Goal: Transaction & Acquisition: Obtain resource

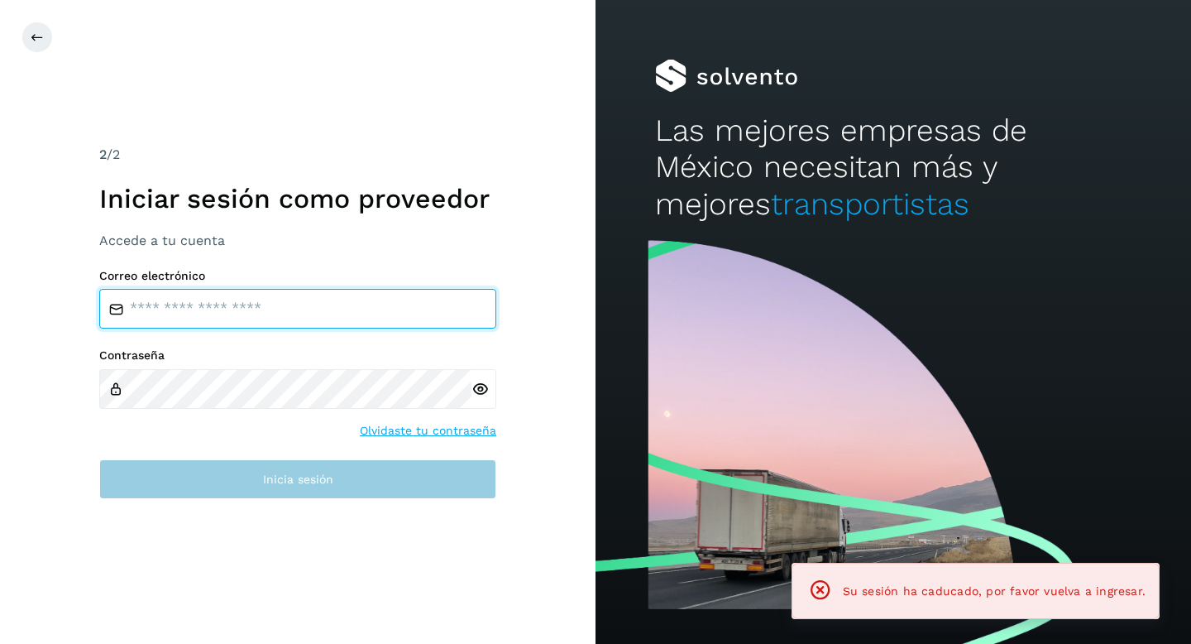
type input "**********"
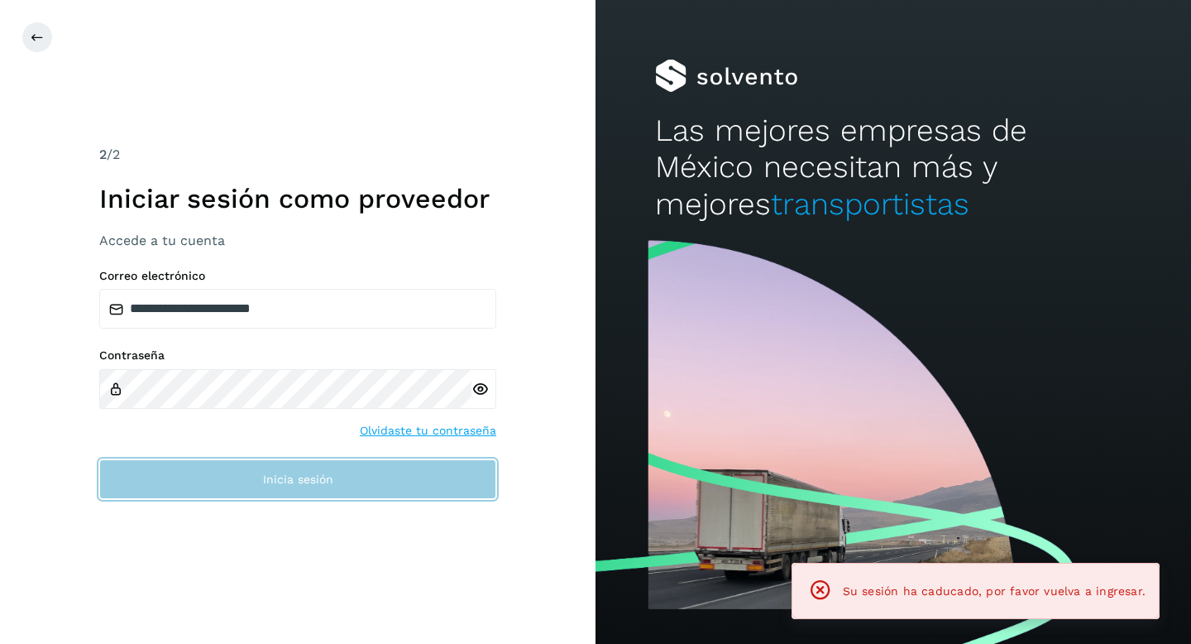
click at [295, 484] on span "Inicia sesión" at bounding box center [298, 479] width 70 height 12
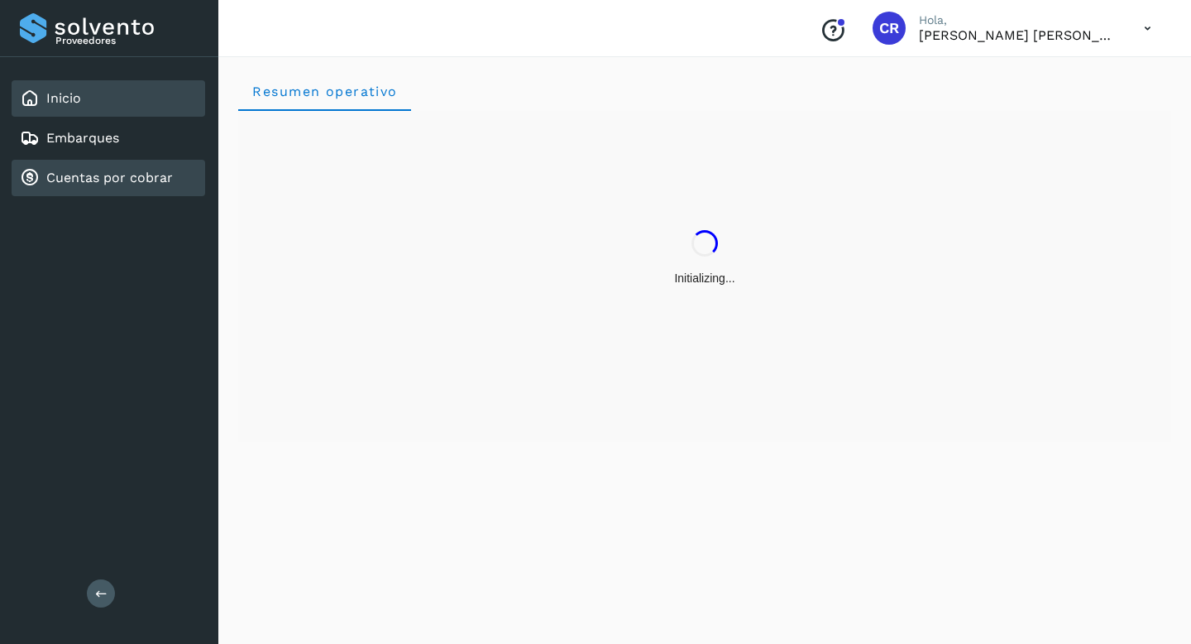
click at [137, 184] on link "Cuentas por cobrar" at bounding box center [109, 178] width 127 height 16
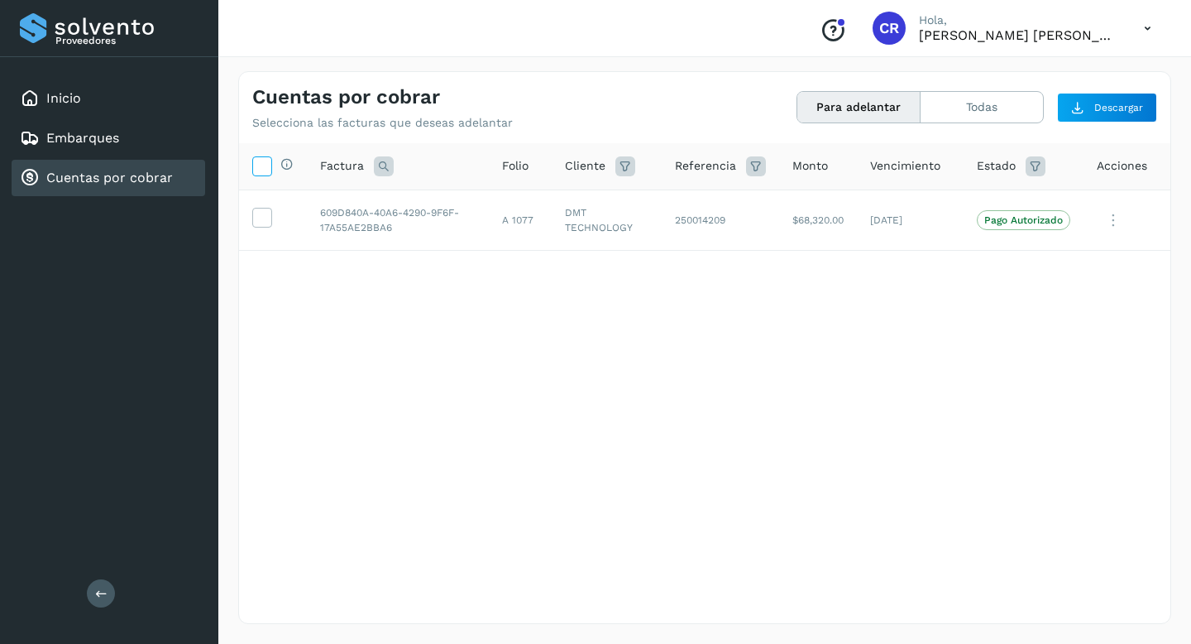
click at [261, 165] on icon at bounding box center [261, 164] width 17 height 17
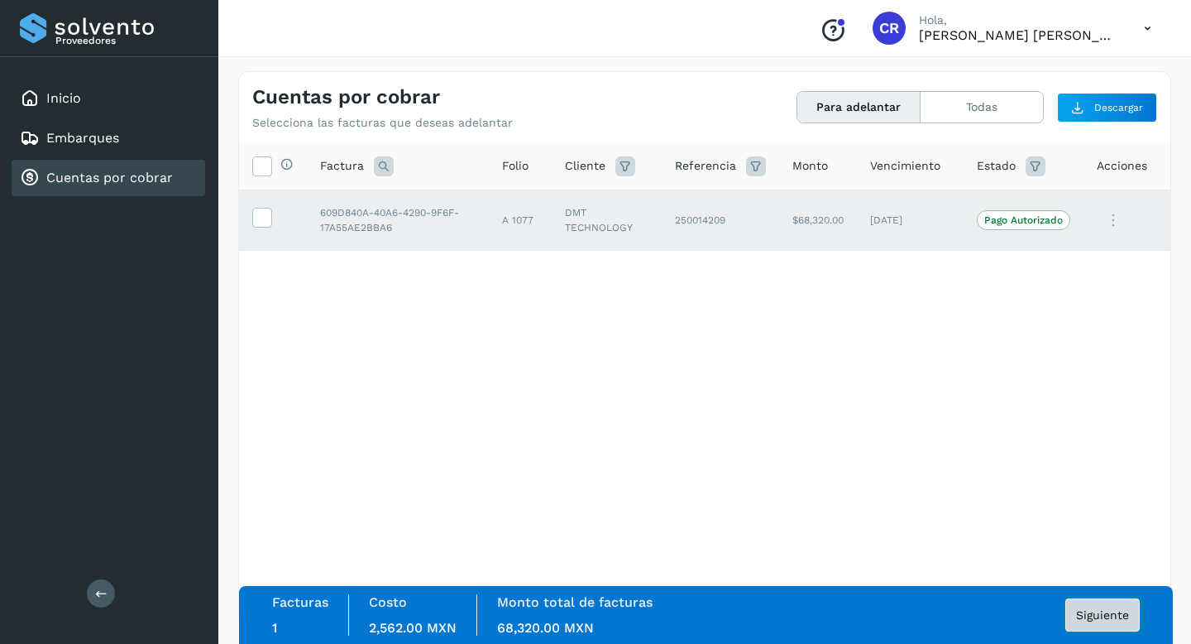
click at [1096, 614] on span "Siguiente" at bounding box center [1102, 615] width 53 height 12
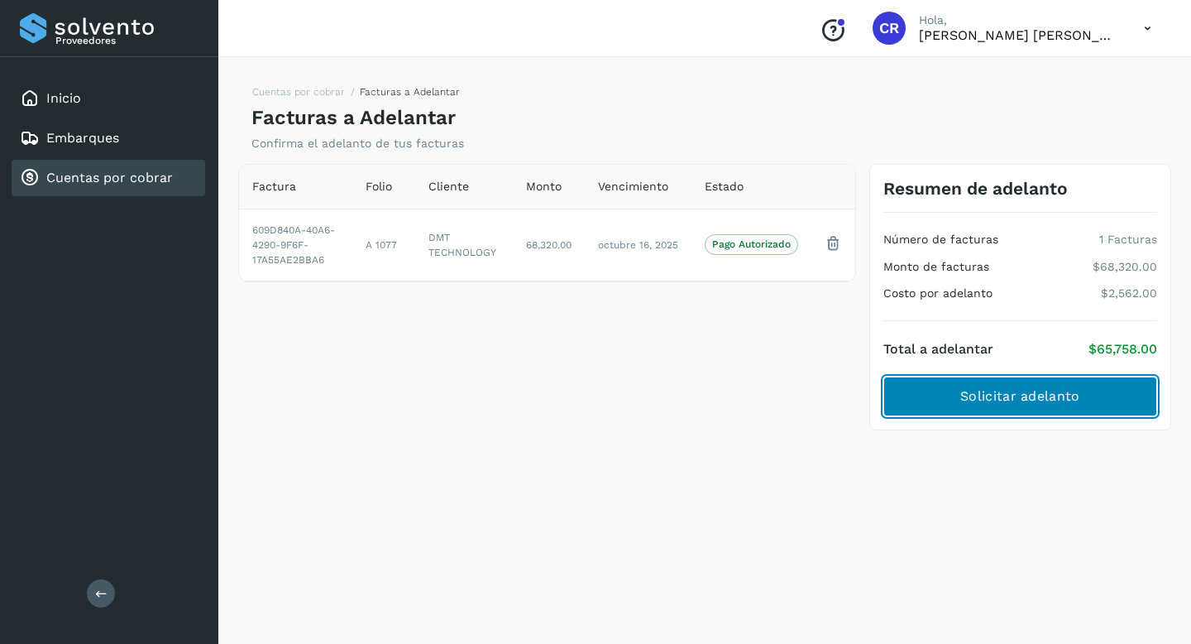
click at [1009, 405] on span "Solicitar adelanto" at bounding box center [1020, 396] width 119 height 18
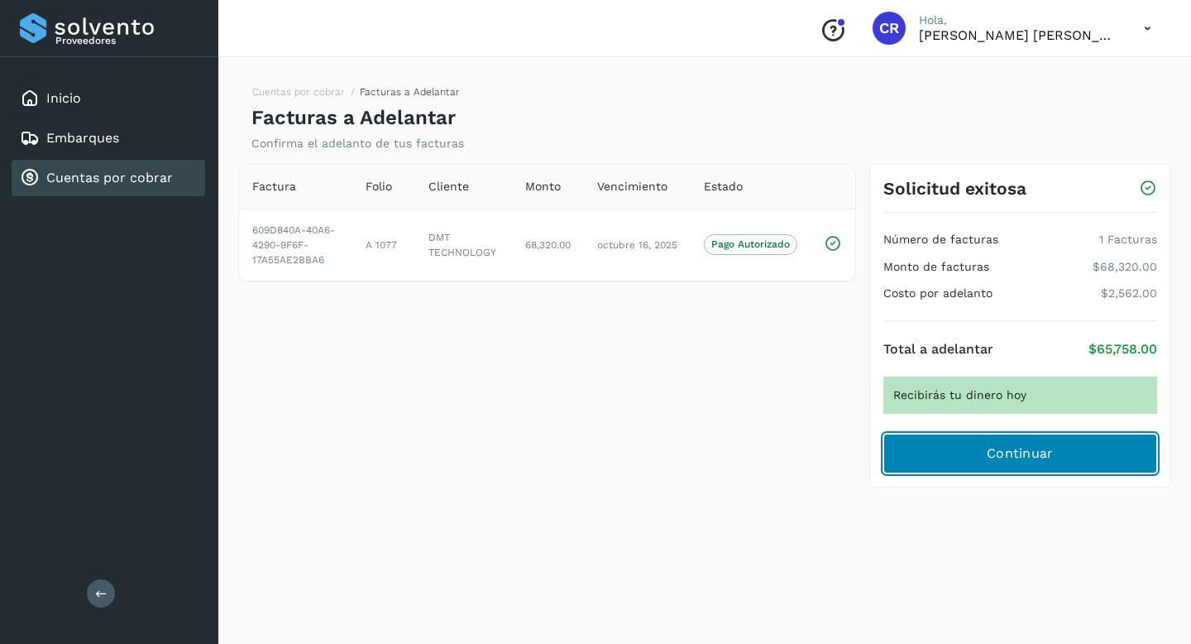
click at [1045, 471] on button "Continuar" at bounding box center [1021, 454] width 274 height 40
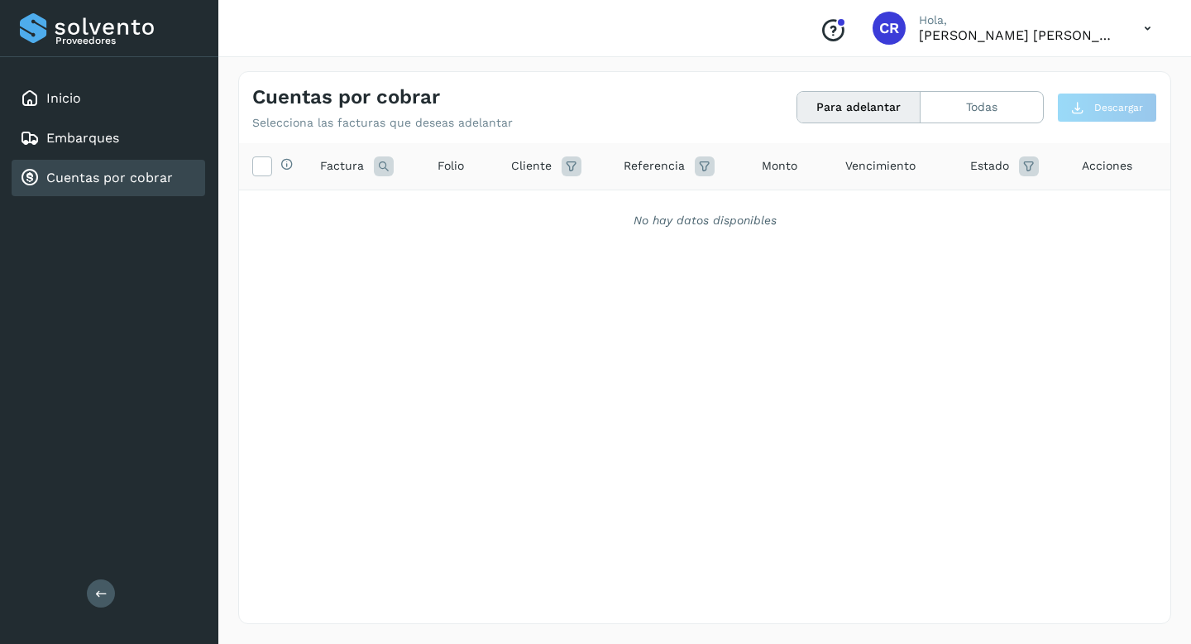
click at [154, 180] on link "Cuentas por cobrar" at bounding box center [109, 178] width 127 height 16
click at [138, 170] on link "Cuentas por cobrar" at bounding box center [109, 178] width 127 height 16
click at [150, 182] on link "Cuentas por cobrar" at bounding box center [109, 178] width 127 height 16
click at [145, 183] on link "Cuentas por cobrar" at bounding box center [109, 178] width 127 height 16
click at [151, 171] on link "Cuentas por cobrar" at bounding box center [109, 178] width 127 height 16
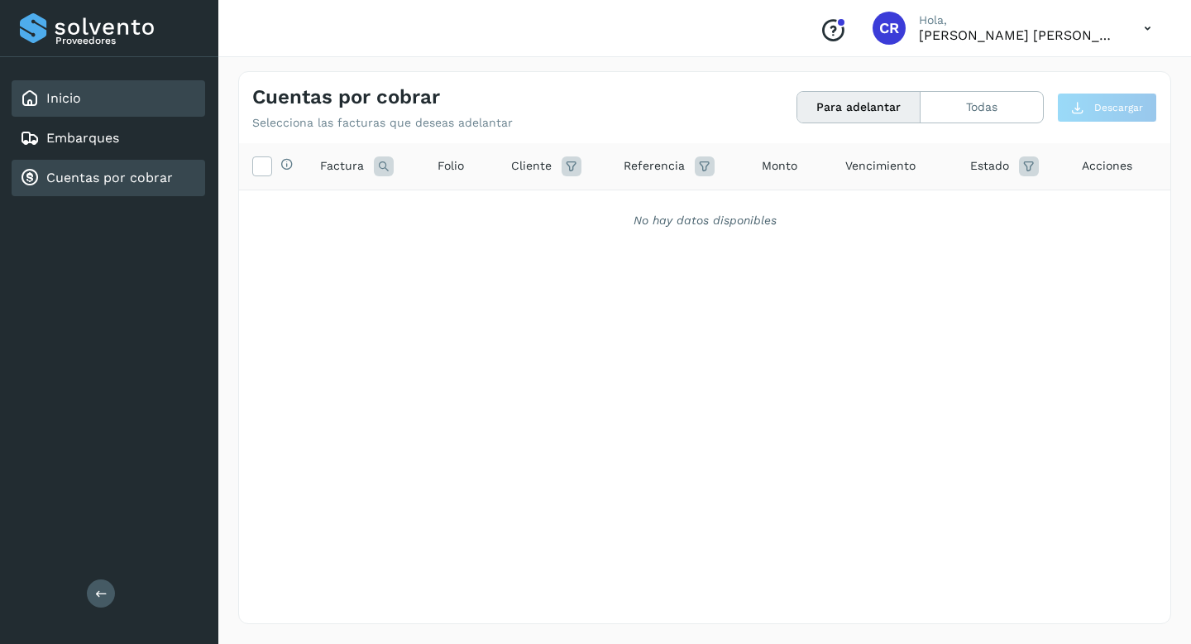
click at [95, 99] on div "Inicio" at bounding box center [109, 98] width 194 height 36
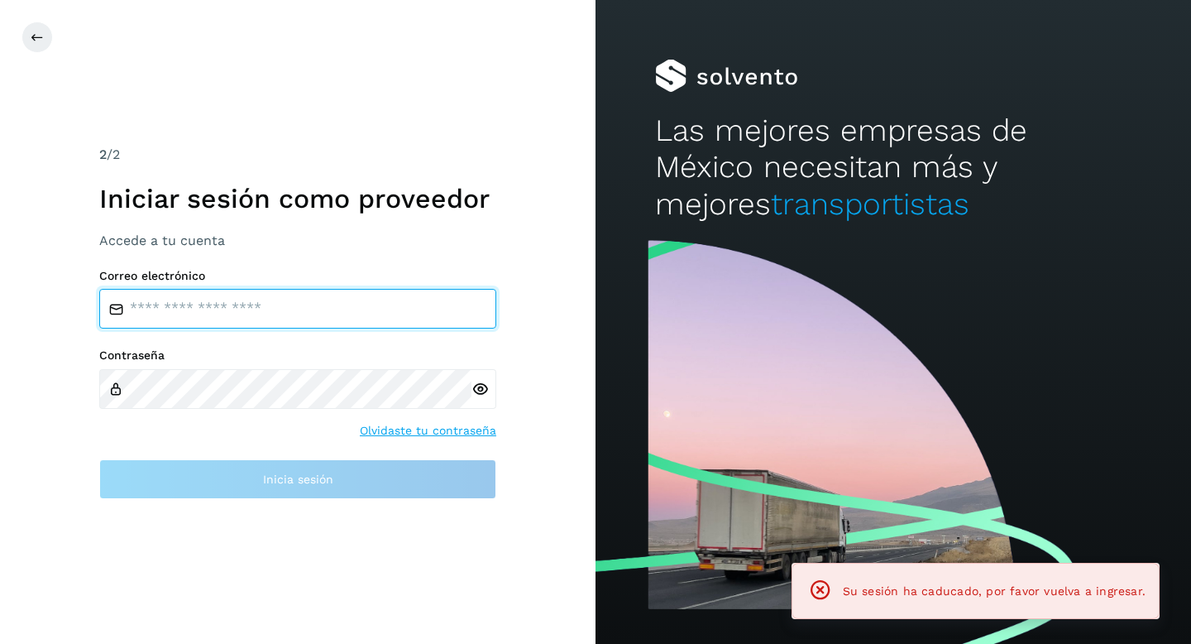
type input "**********"
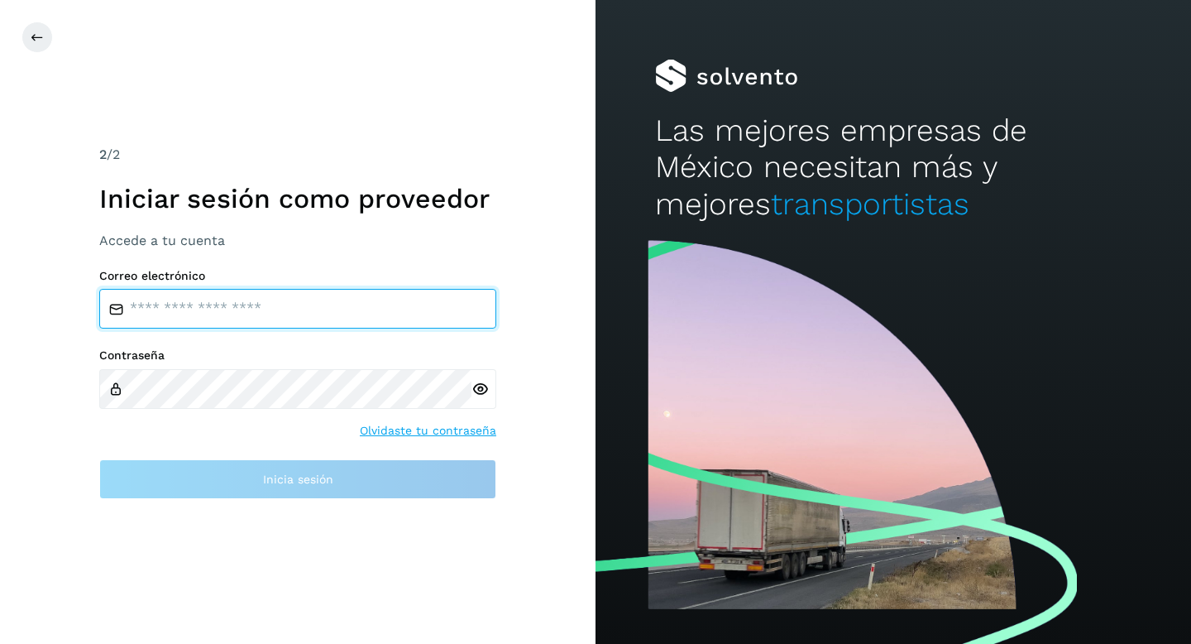
type input "**********"
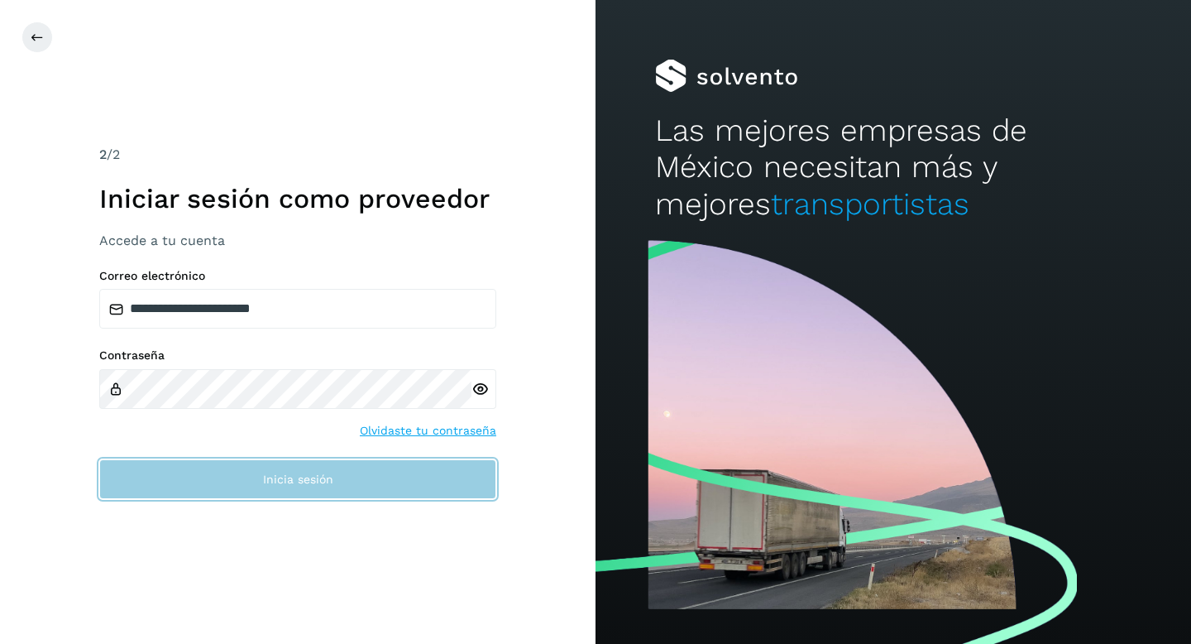
click at [290, 487] on button "Inicia sesión" at bounding box center [297, 479] width 397 height 40
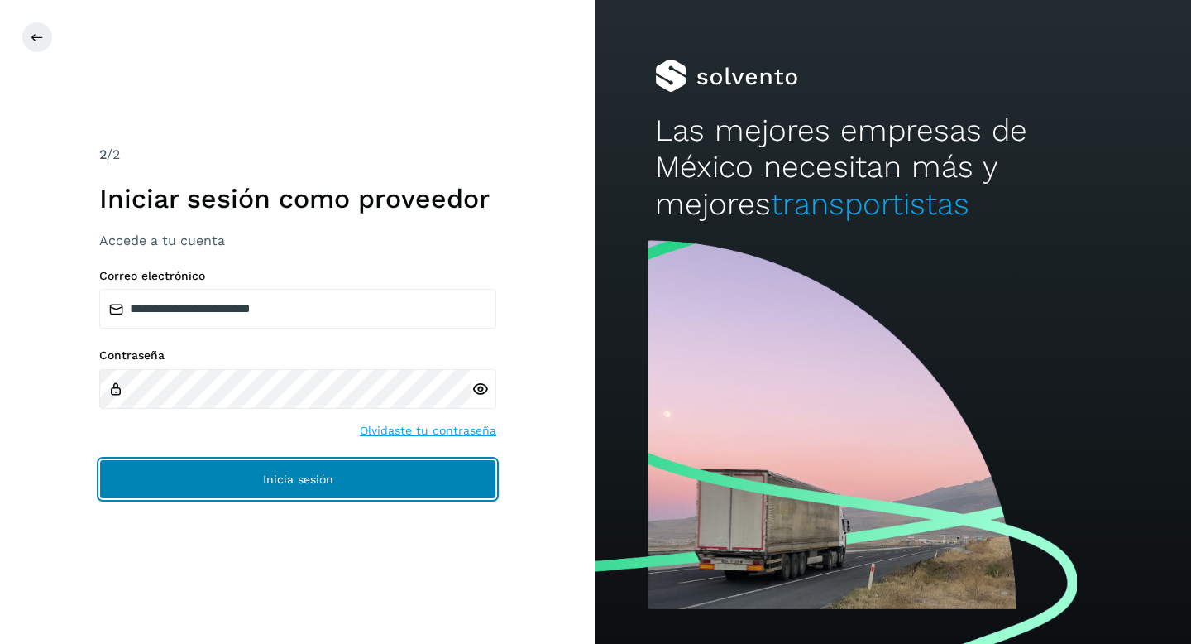
click at [290, 487] on button "Inicia sesión" at bounding box center [297, 479] width 397 height 40
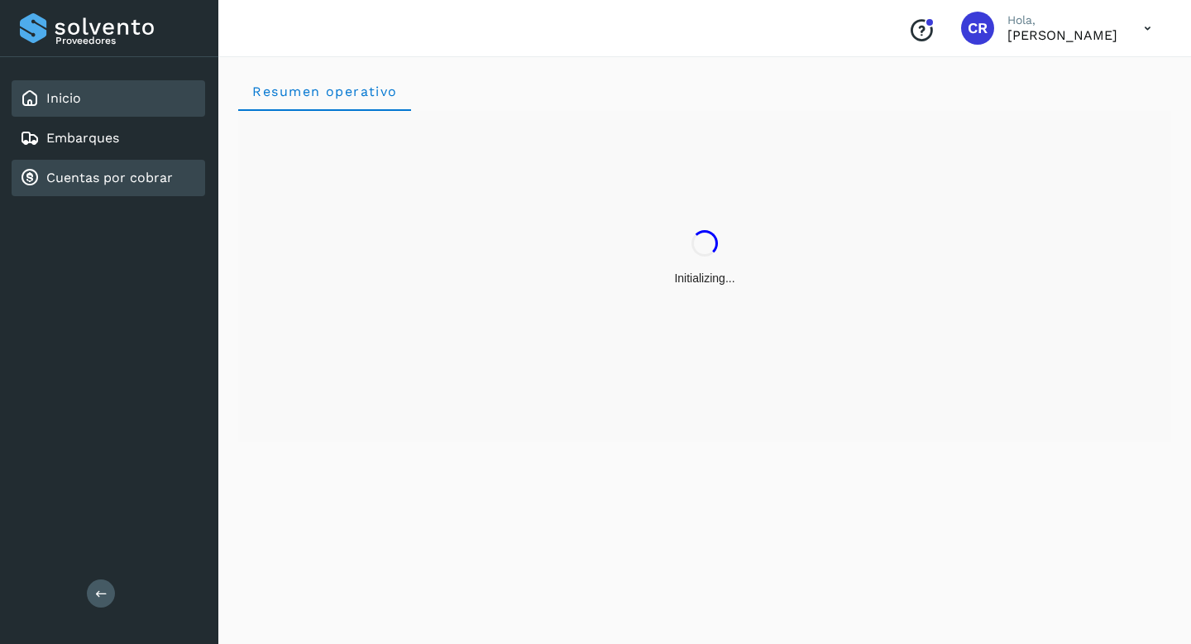
click at [131, 180] on link "Cuentas por cobrar" at bounding box center [109, 178] width 127 height 16
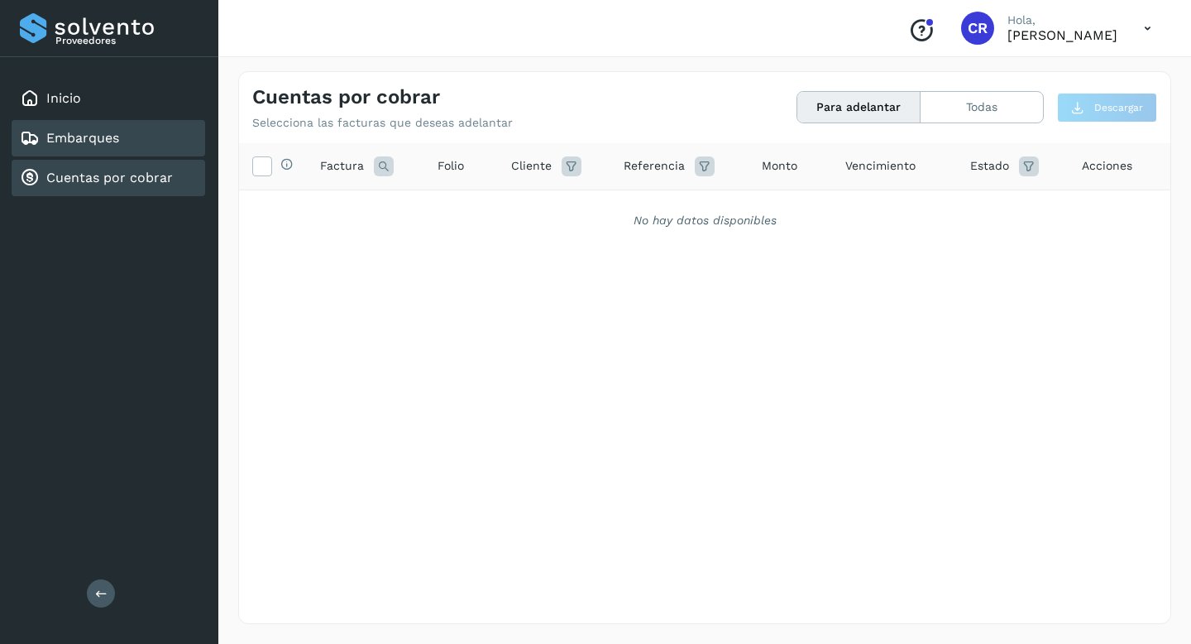
click at [143, 143] on div "Embarques" at bounding box center [109, 138] width 194 height 36
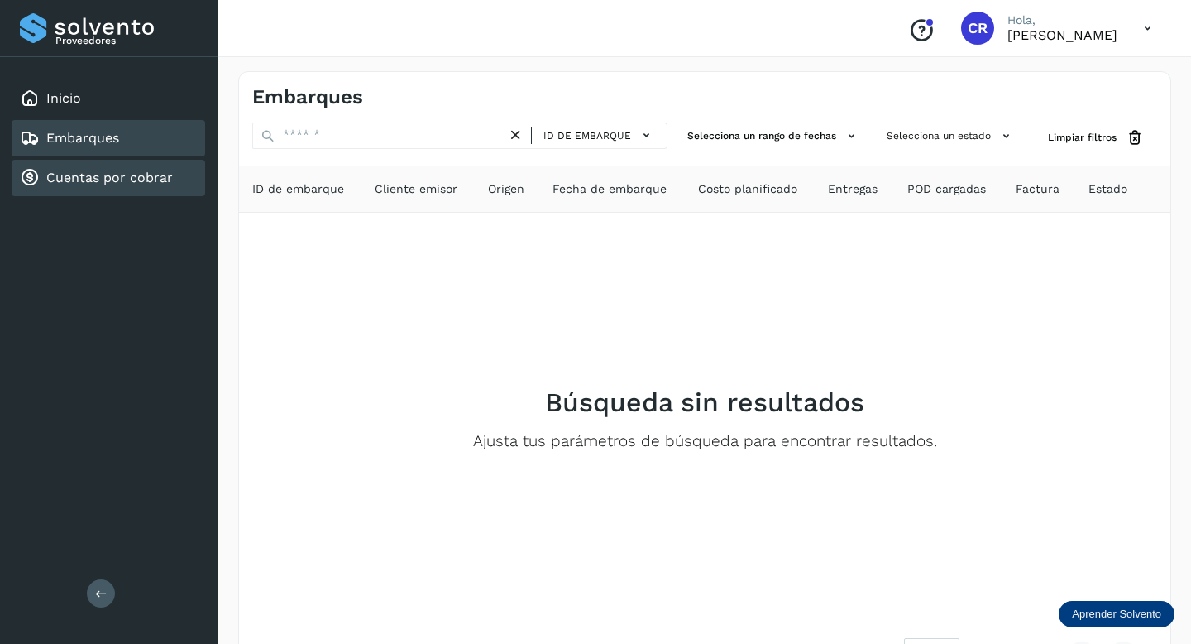
click at [151, 180] on link "Cuentas por cobrar" at bounding box center [109, 178] width 127 height 16
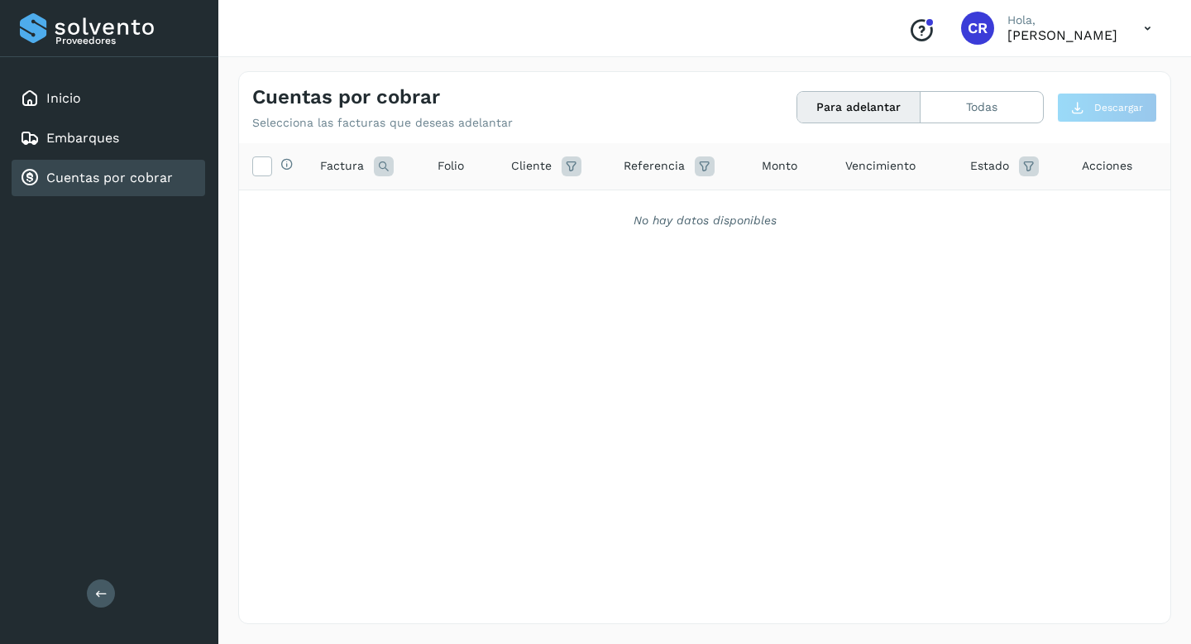
click at [128, 175] on link "Cuentas por cobrar" at bounding box center [109, 178] width 127 height 16
